Goal: Task Accomplishment & Management: Use online tool/utility

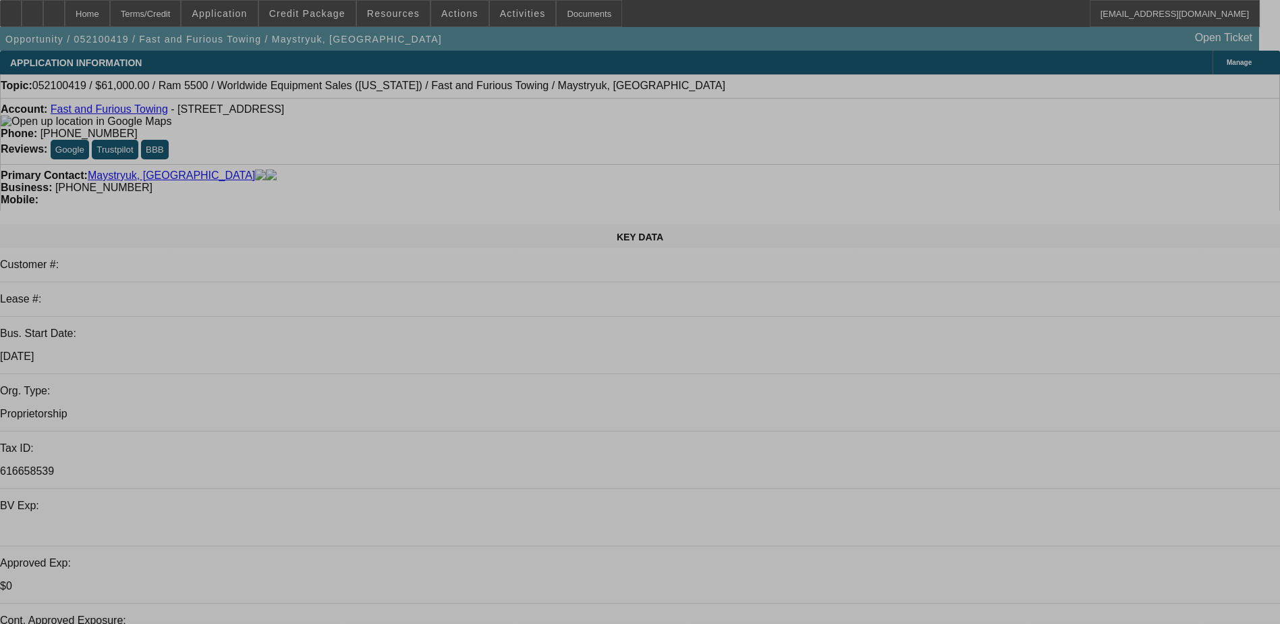
select select "0.15"
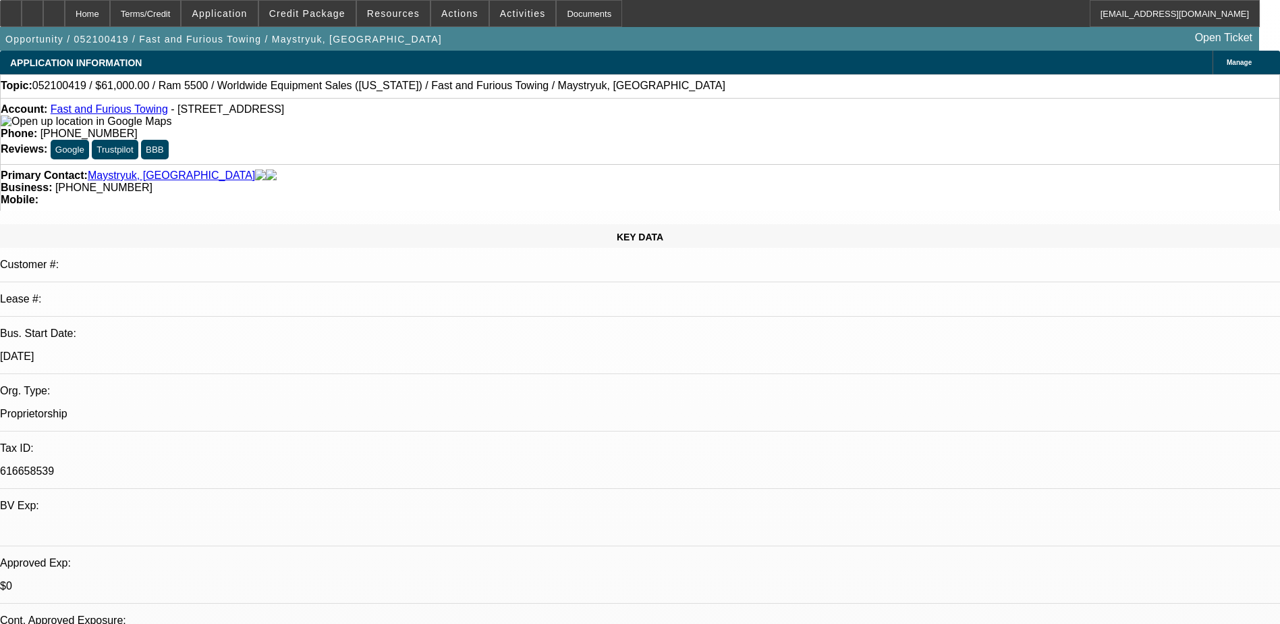
select select "0"
select select "0.1"
select select "0.15"
select select "0"
select select "0.1"
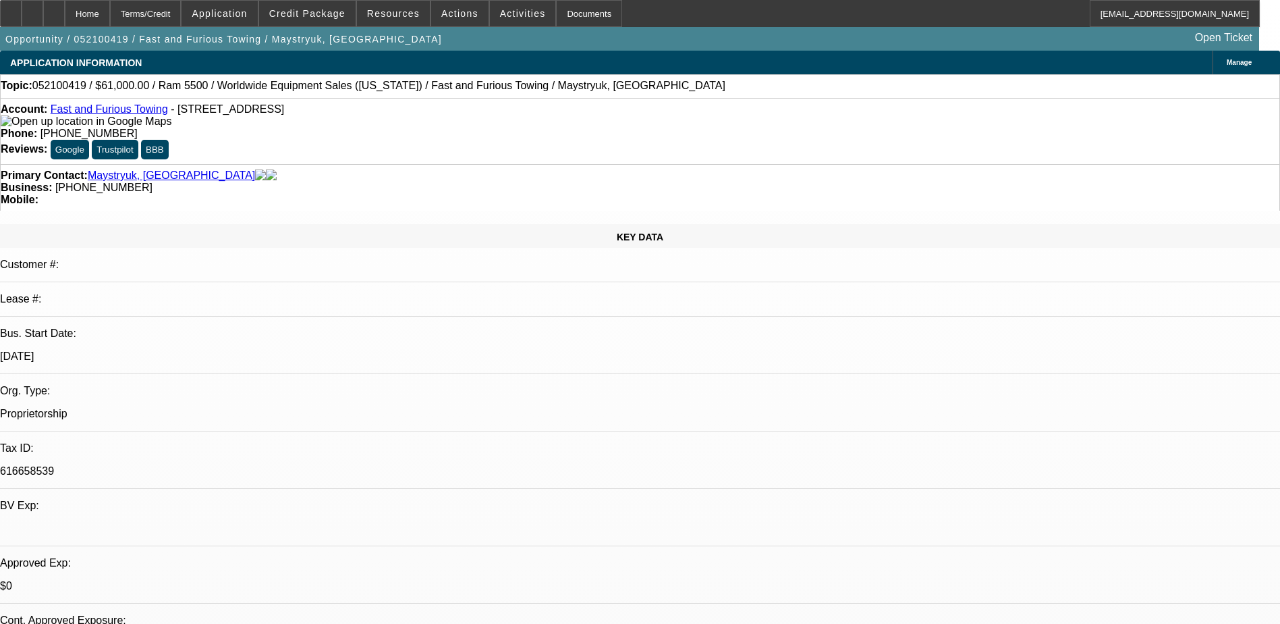
select select "0"
select select "3"
select select "0.1"
select select "0"
select select "3"
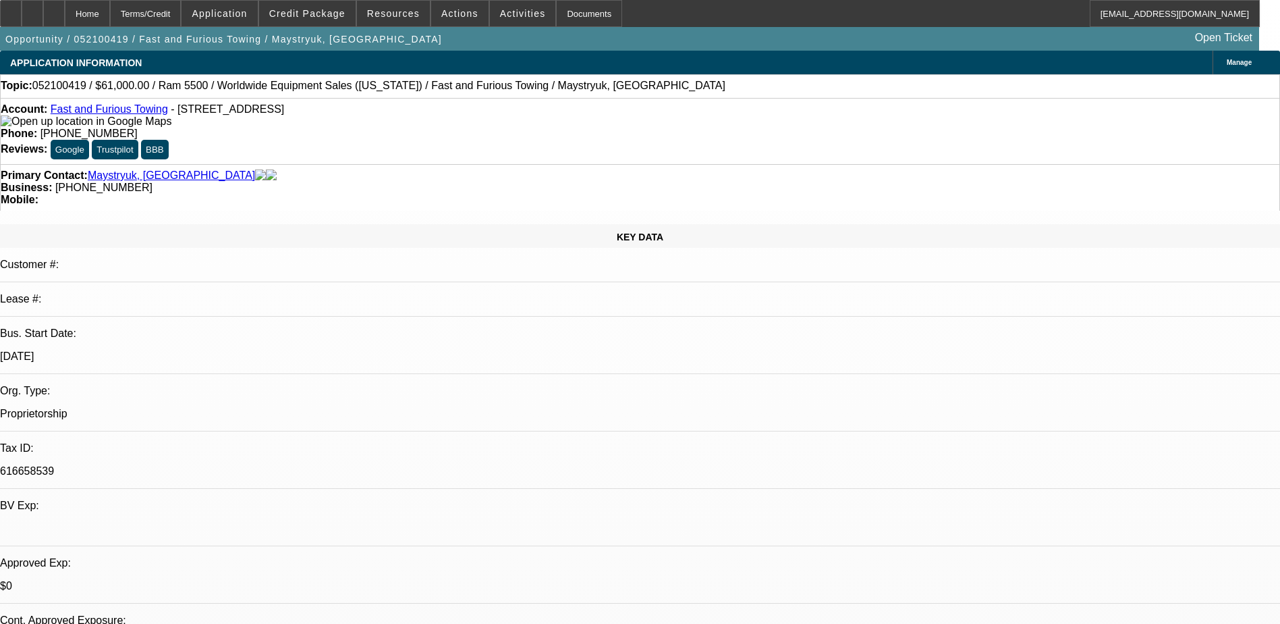
select select "0.1"
select select "1"
select select "4"
select select "1"
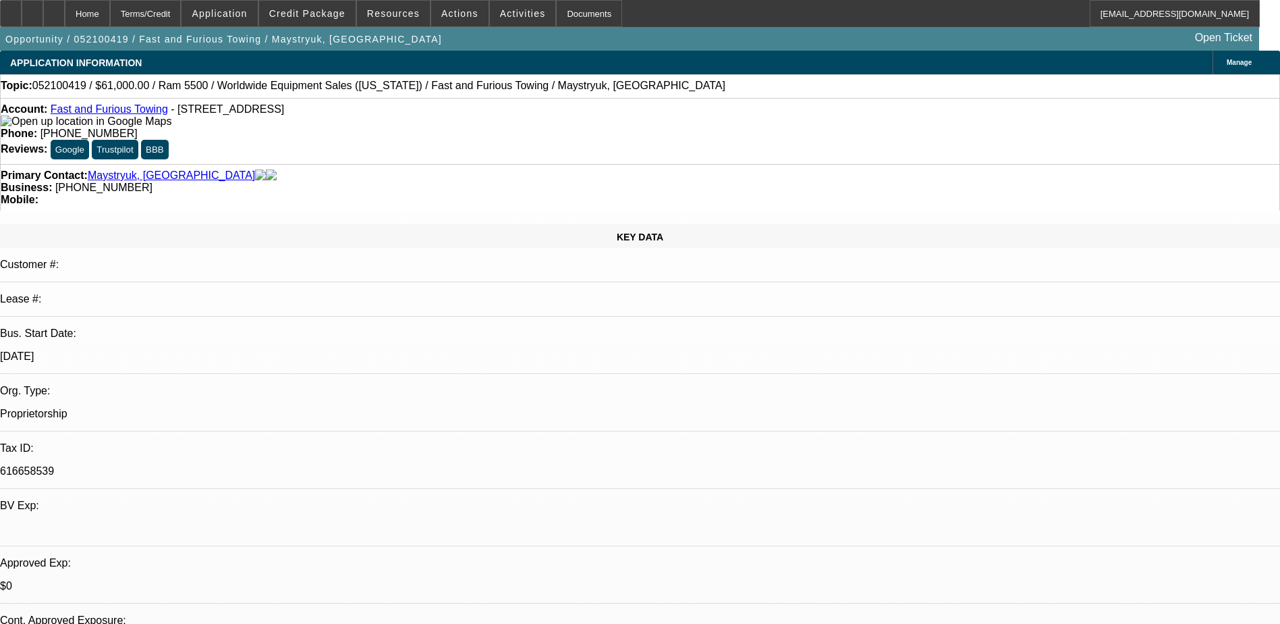
select select "1"
select select "4"
select select "1"
select select "2"
select select "4"
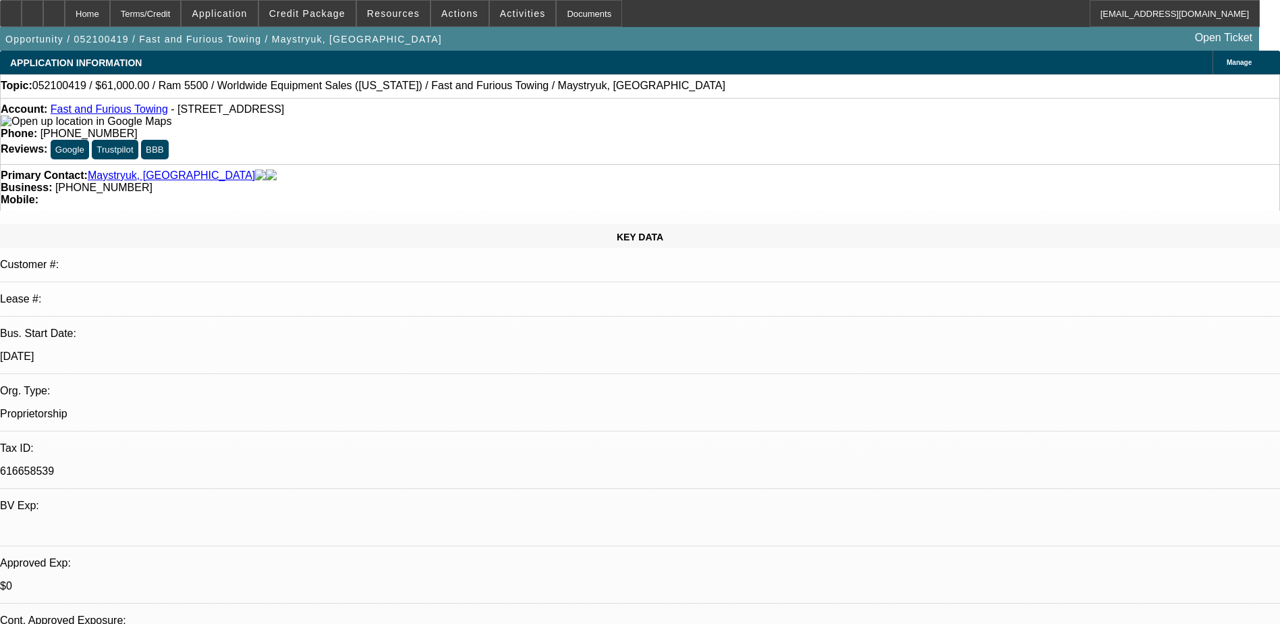
select select "1"
select select "2"
select select "4"
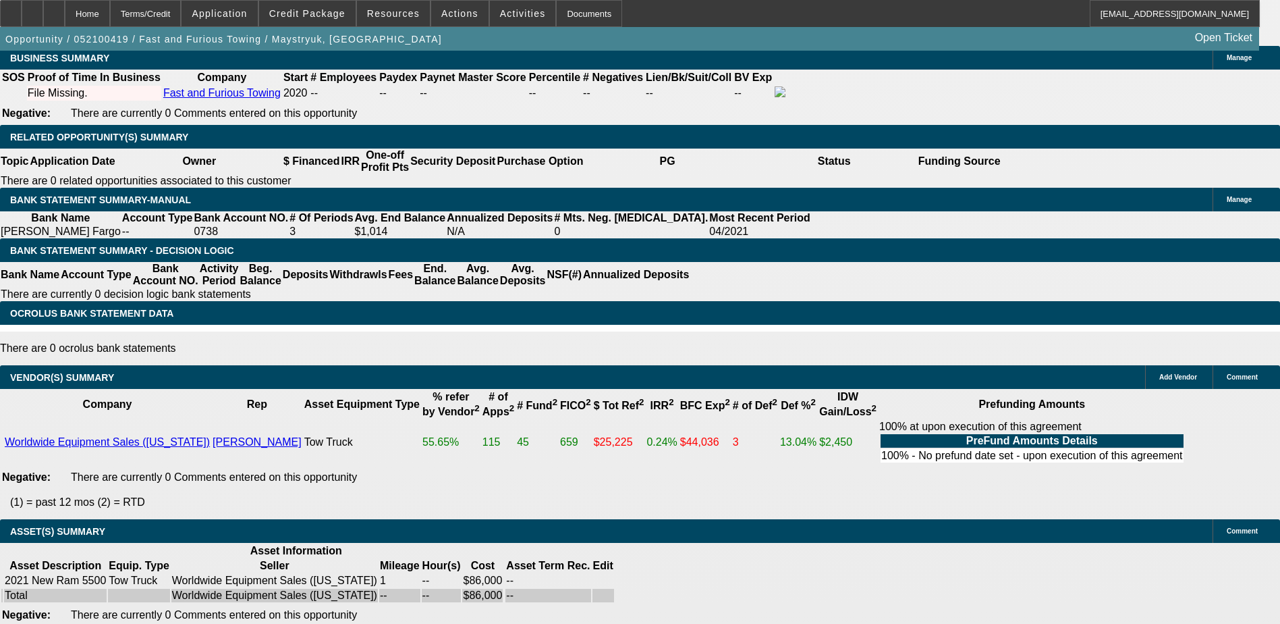
scroll to position [2078, 0]
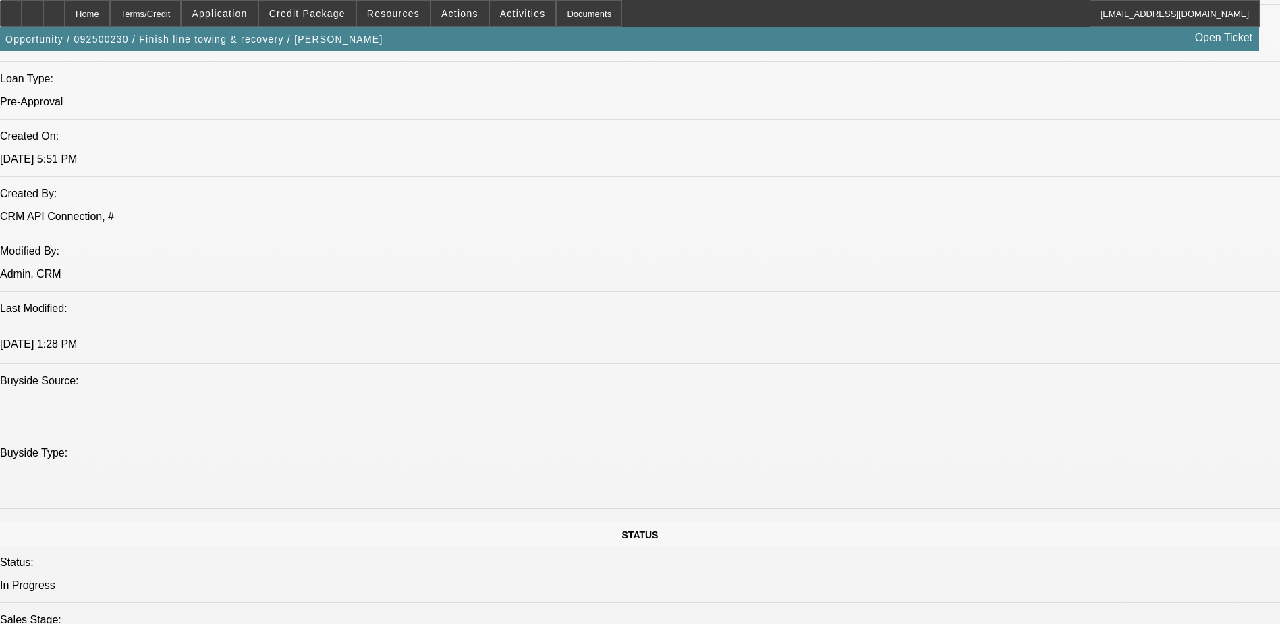
select select "0"
select select "2"
select select "0.1"
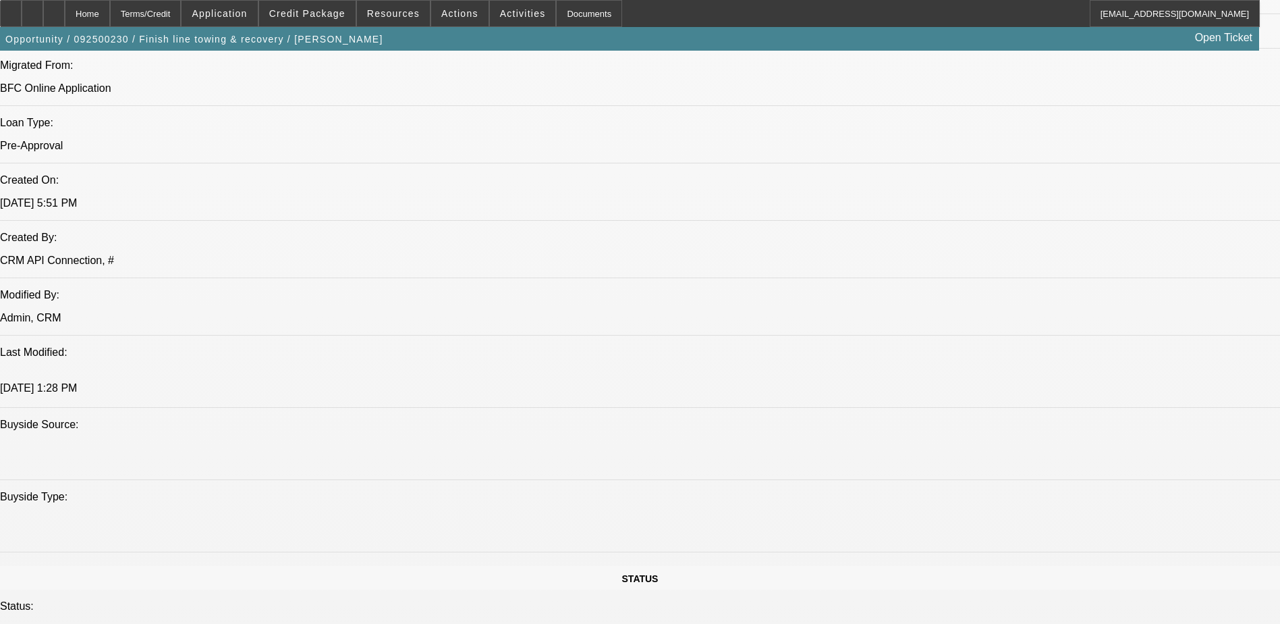
select select "1"
select select "2"
select select "4"
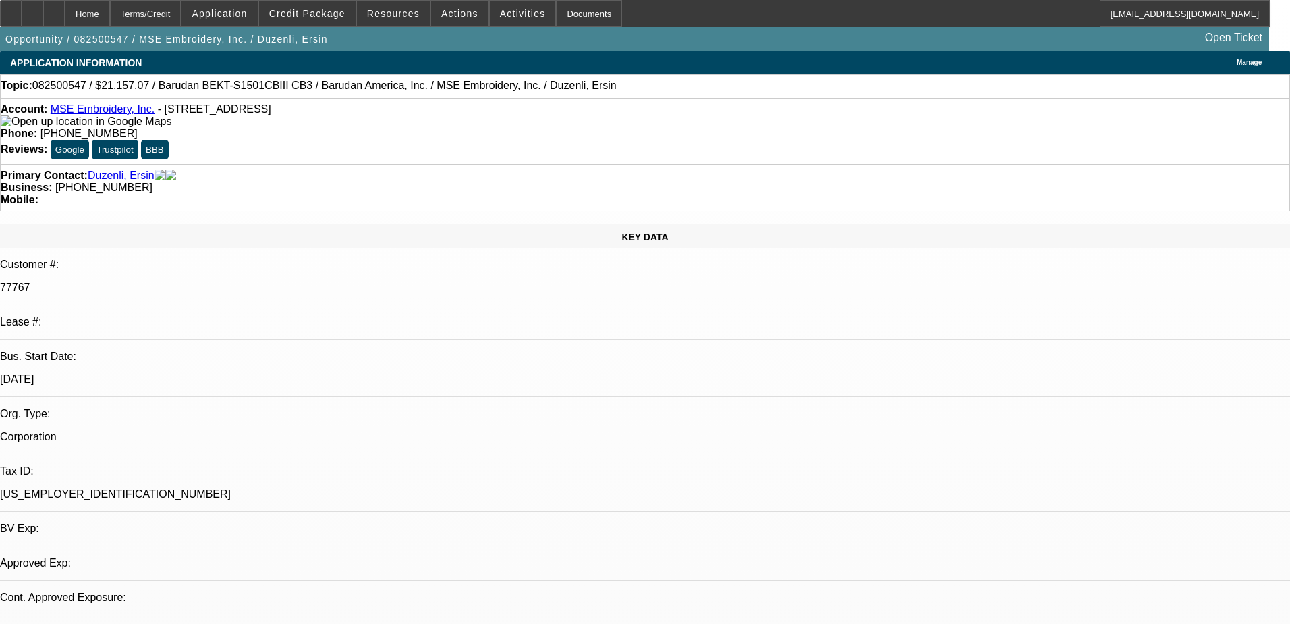
select select "0"
select select "6"
select select "0"
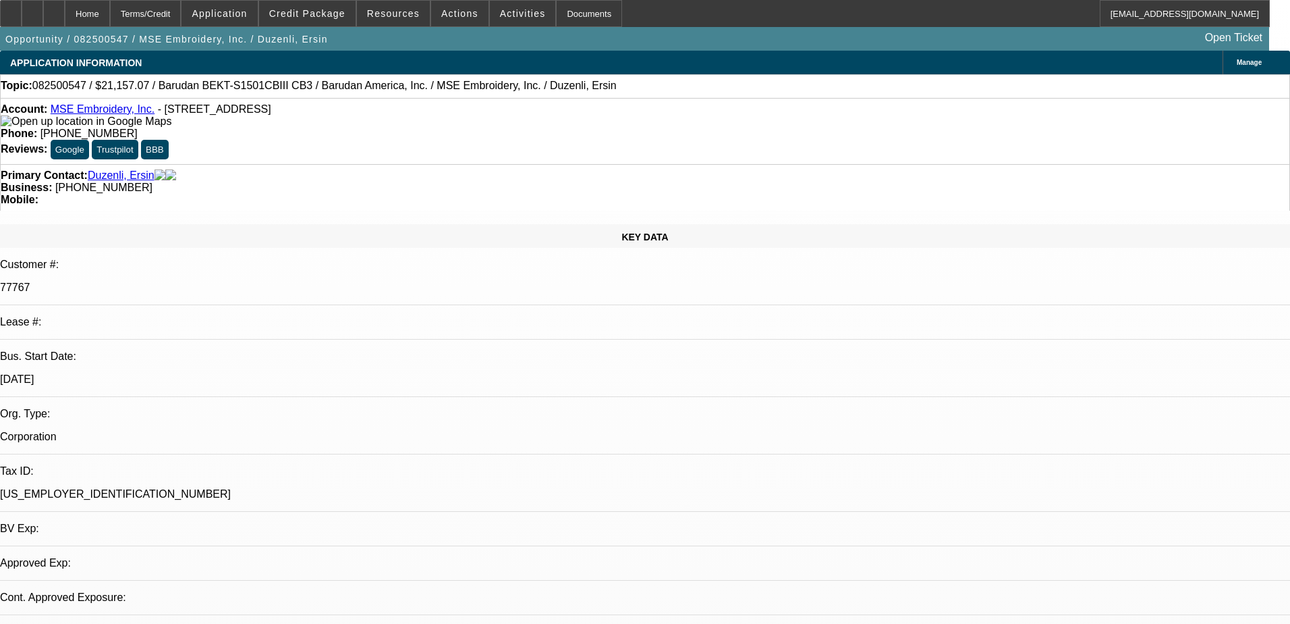
select select "0"
select select "2"
select select "0"
select select "6"
select select "0"
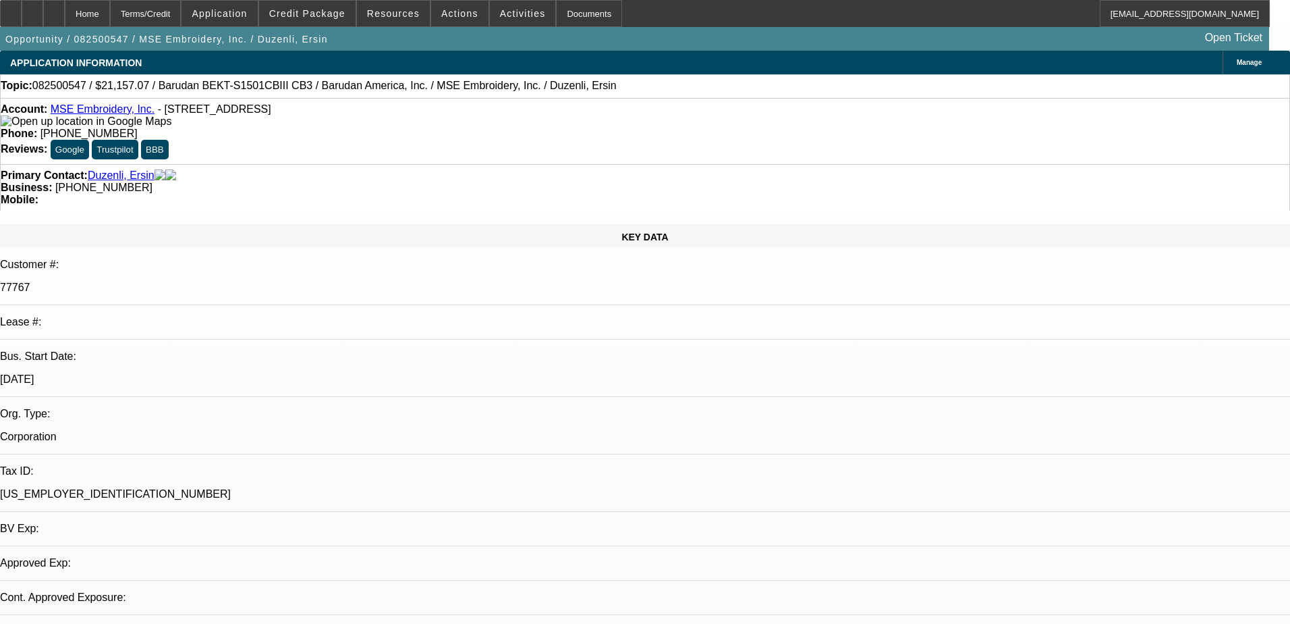
select select "0"
select select "6"
select select "0"
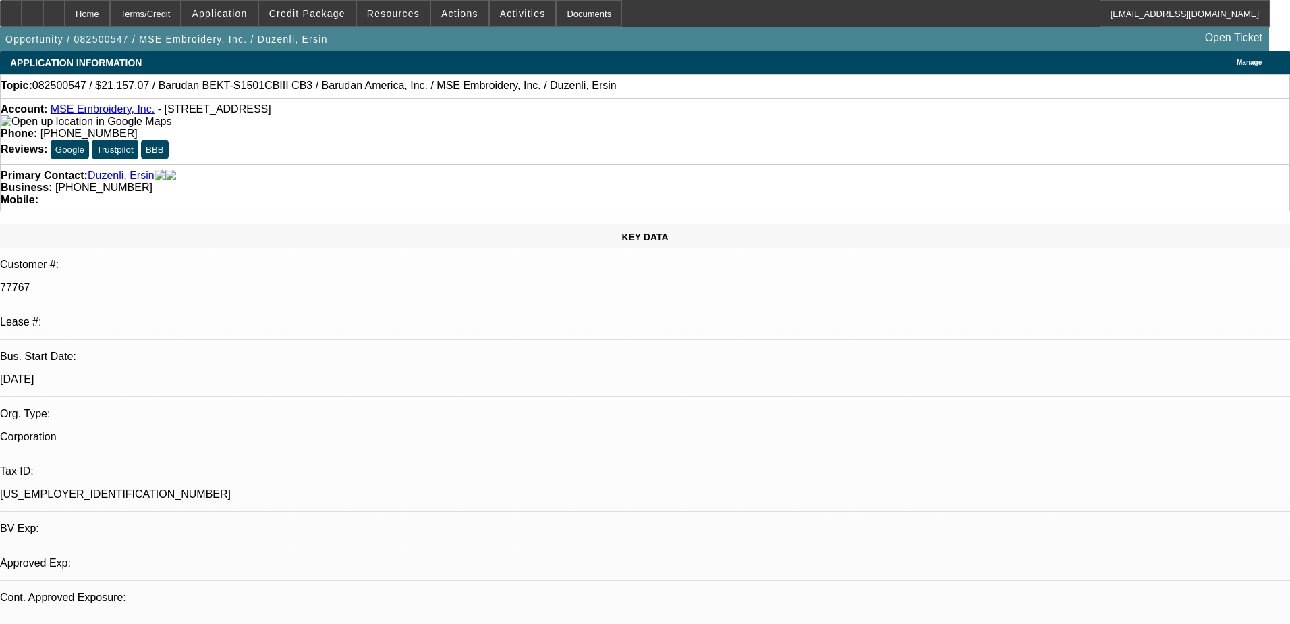
select select "2"
select select "0"
select select "6"
